Goal: Check status: Check status

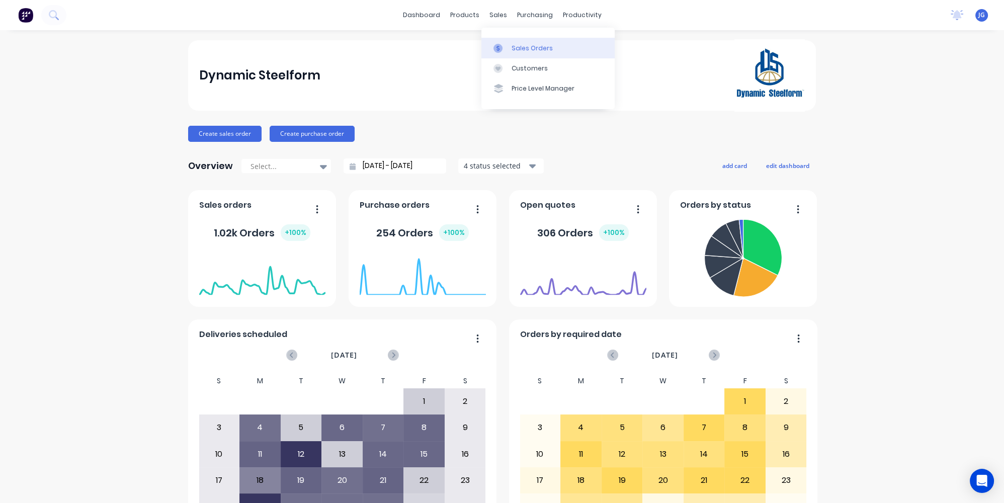
click at [502, 40] on link "Sales Orders" at bounding box center [547, 48] width 133 height 20
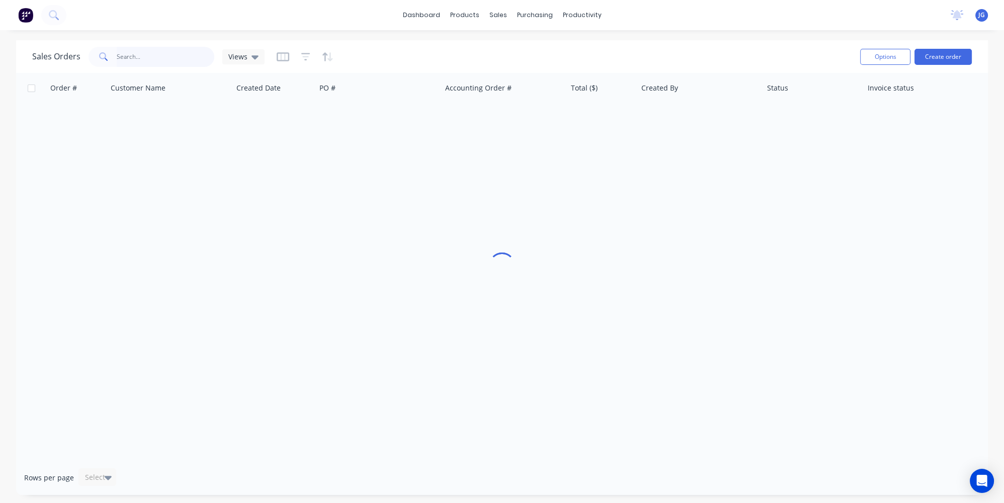
click at [141, 56] on input "text" at bounding box center [166, 57] width 98 height 20
click at [122, 57] on input "4027818004" at bounding box center [166, 57] width 98 height 20
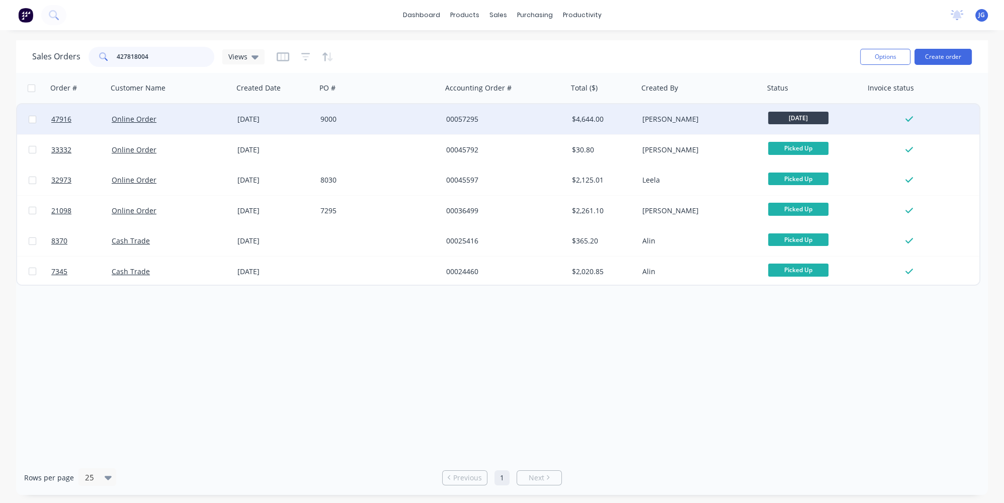
type input "427818004"
click at [171, 119] on div "Online Order" at bounding box center [168, 119] width 112 height 10
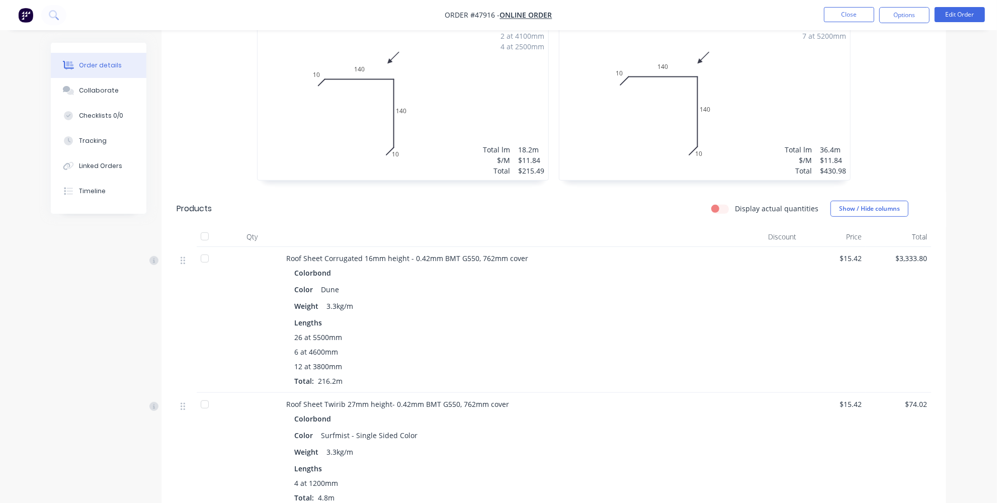
scroll to position [274, 0]
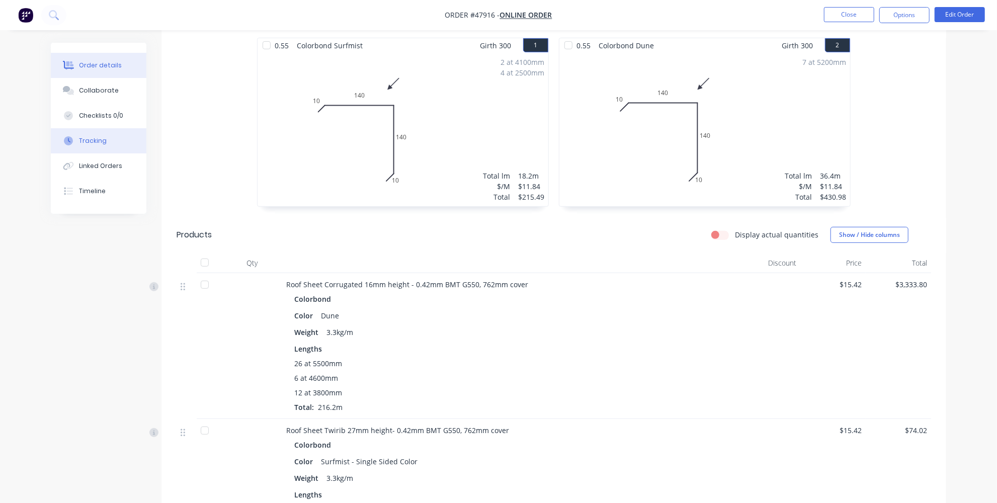
click at [91, 141] on div "Tracking" at bounding box center [93, 140] width 28 height 9
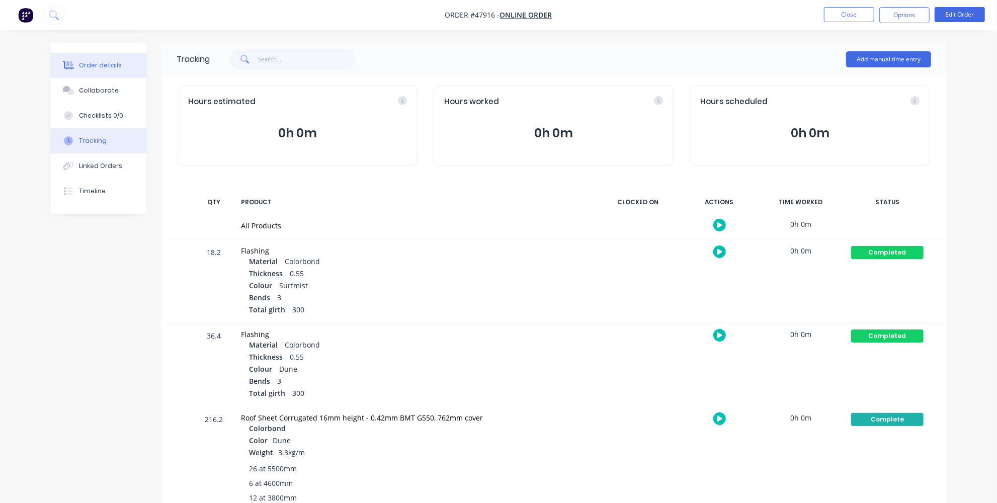
click at [85, 64] on div "Order details" at bounding box center [100, 65] width 43 height 9
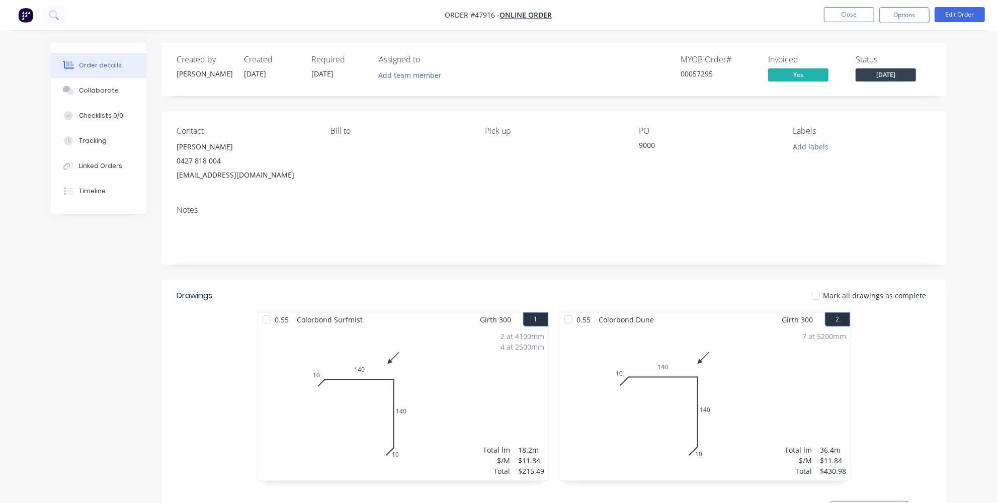
click at [893, 80] on span "[DATE]" at bounding box center [886, 74] width 60 height 13
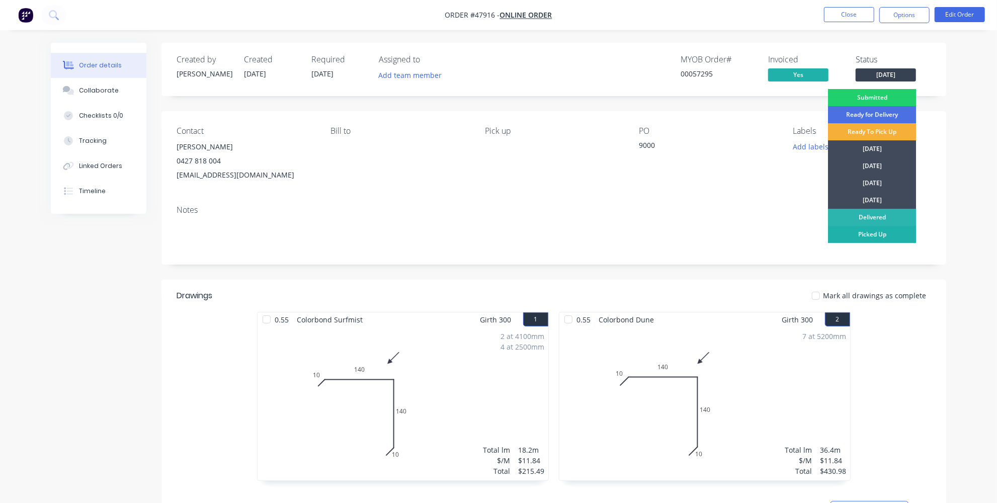
click at [863, 237] on div "Picked Up" at bounding box center [872, 234] width 88 height 17
